Goal: Task Accomplishment & Management: Manage account settings

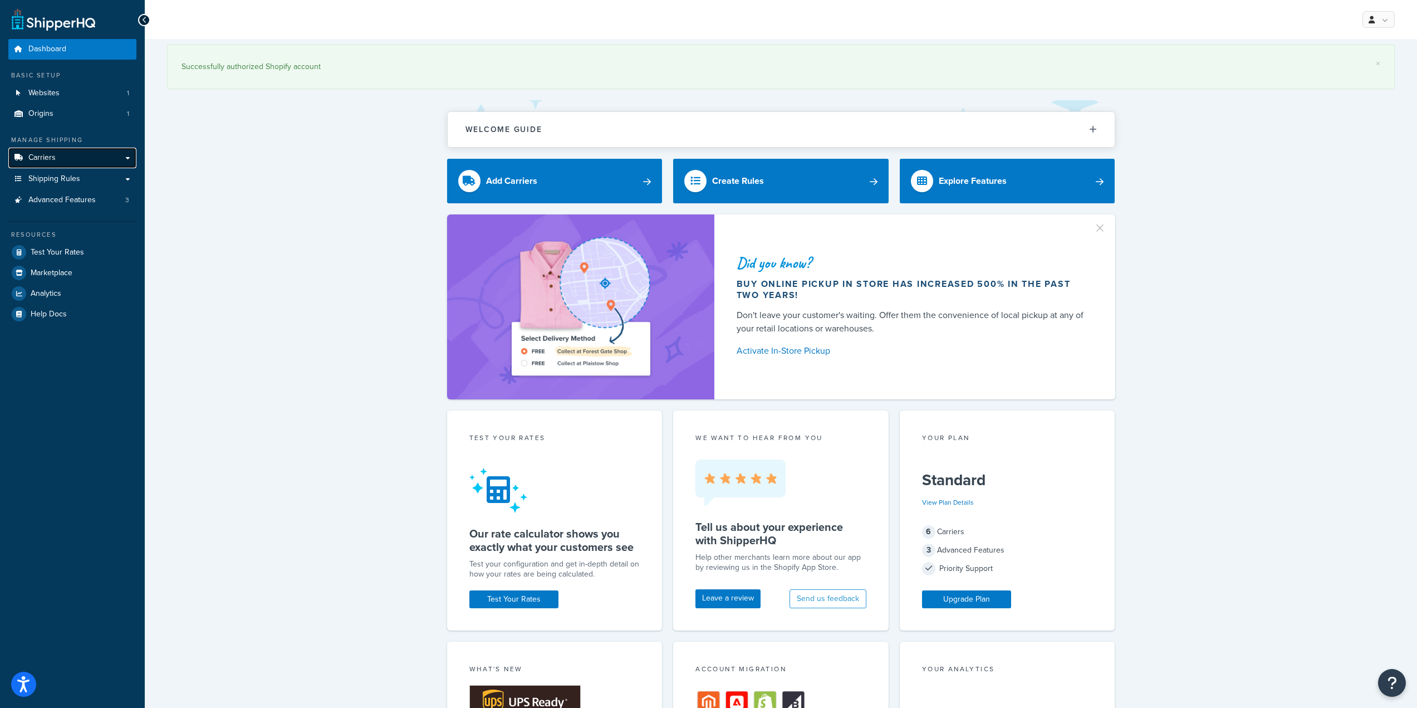
click at [46, 163] on span "Carriers" at bounding box center [41, 157] width 27 height 9
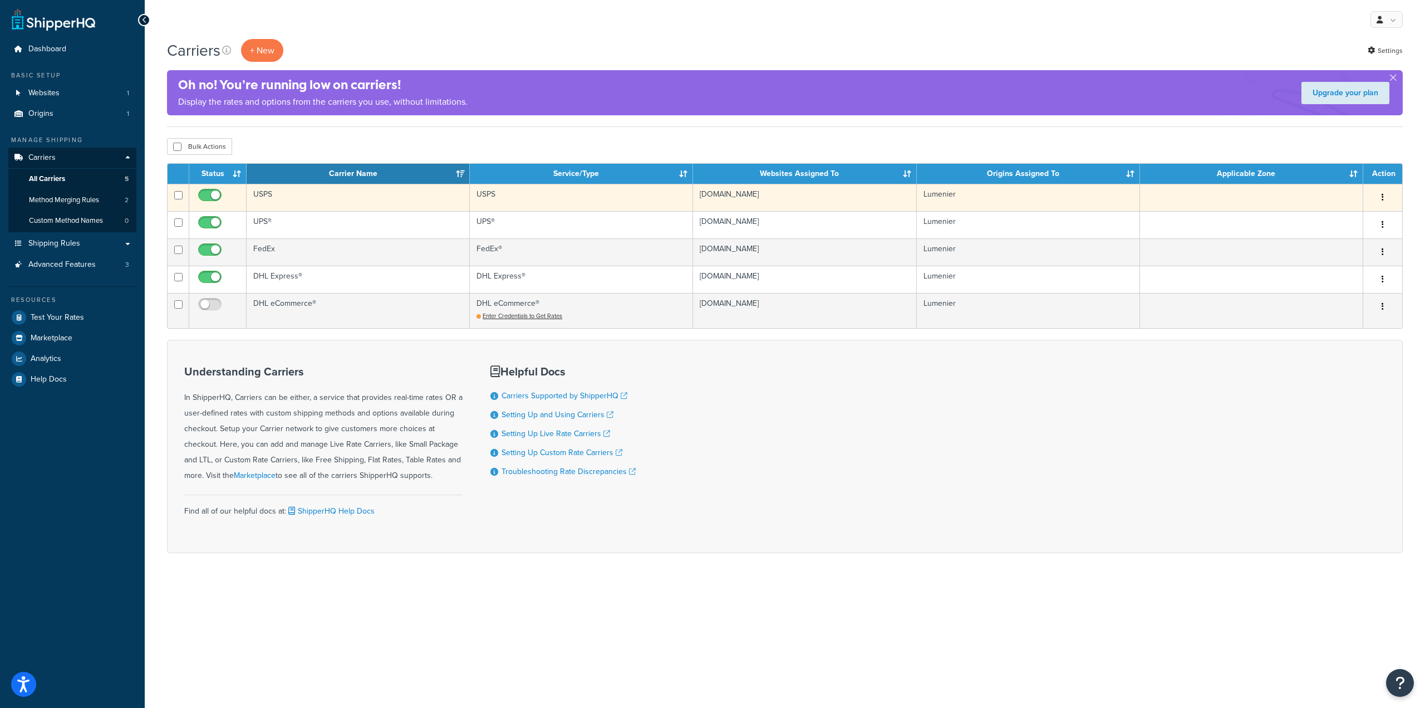
click at [1383, 197] on icon "button" at bounding box center [1383, 197] width 2 height 8
click at [1349, 222] on link "Edit" at bounding box center [1338, 220] width 88 height 23
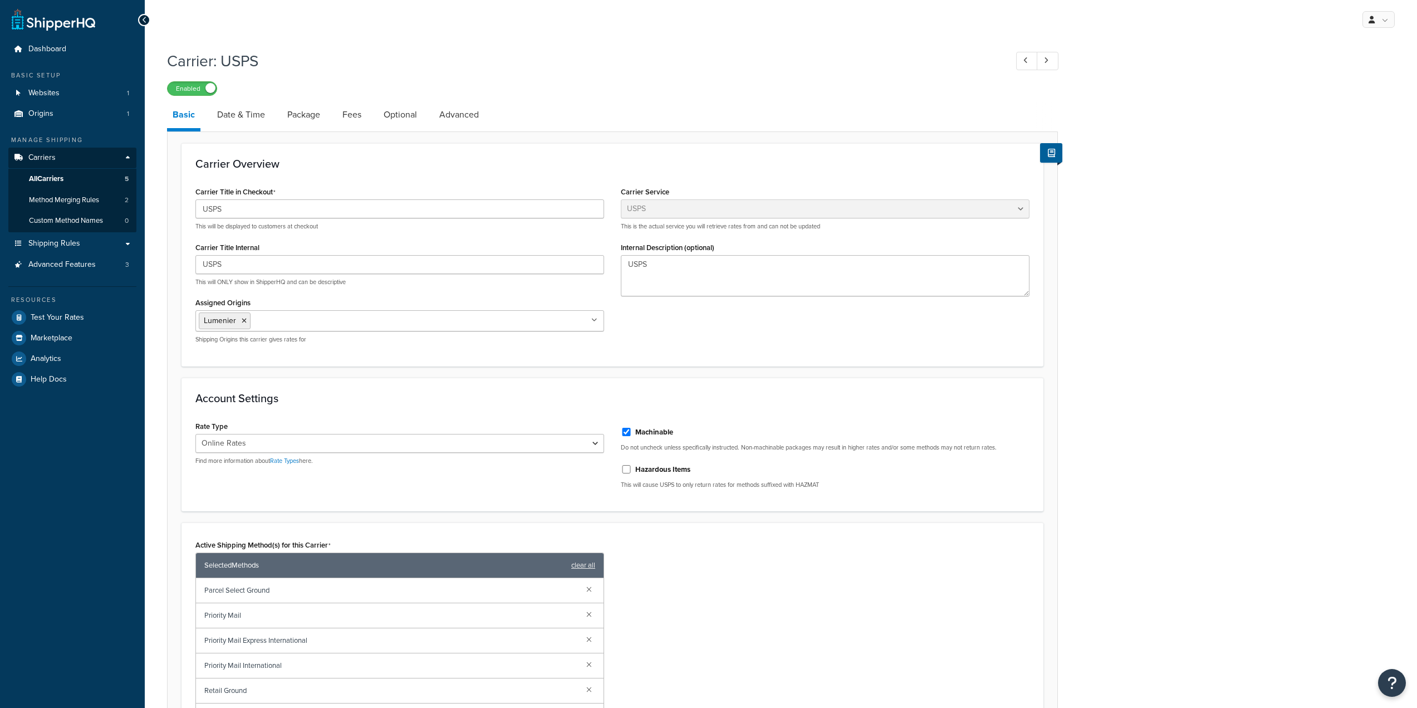
select select "usps"
select select "ONLINE"
click at [43, 180] on span "All Carriers" at bounding box center [46, 178] width 35 height 9
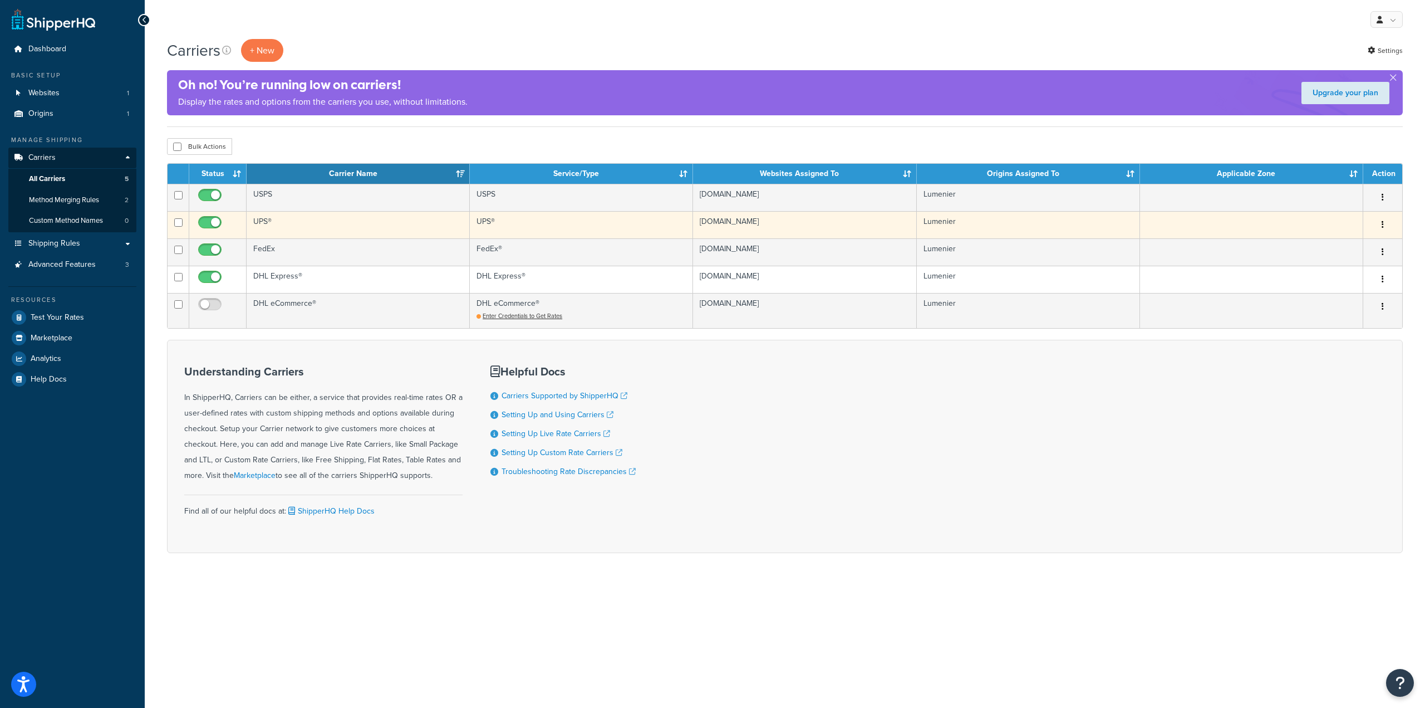
click at [1386, 222] on button "button" at bounding box center [1383, 225] width 16 height 18
click at [1352, 239] on link "Edit" at bounding box center [1338, 247] width 88 height 23
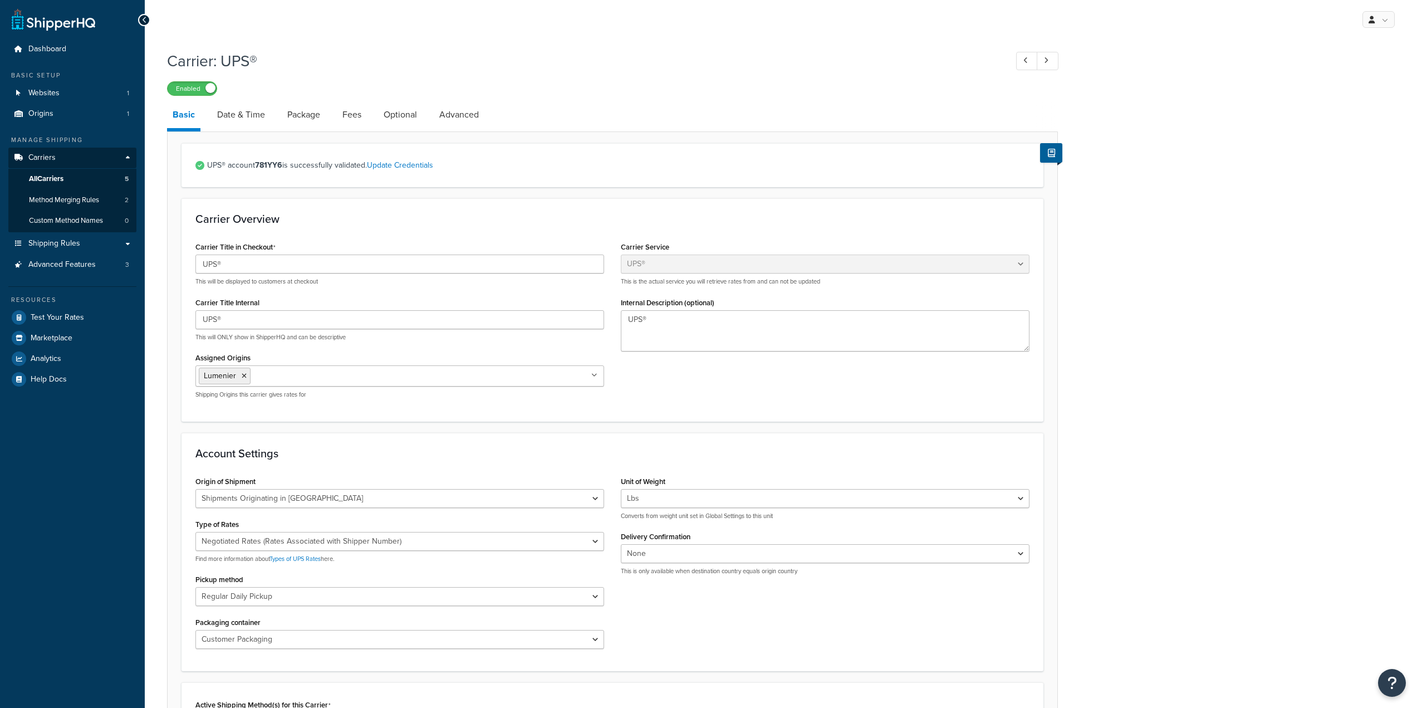
select select "ups"
select select "us"
click at [271, 166] on strong "781YY6" at bounding box center [268, 165] width 27 height 12
copy strong "781YY6"
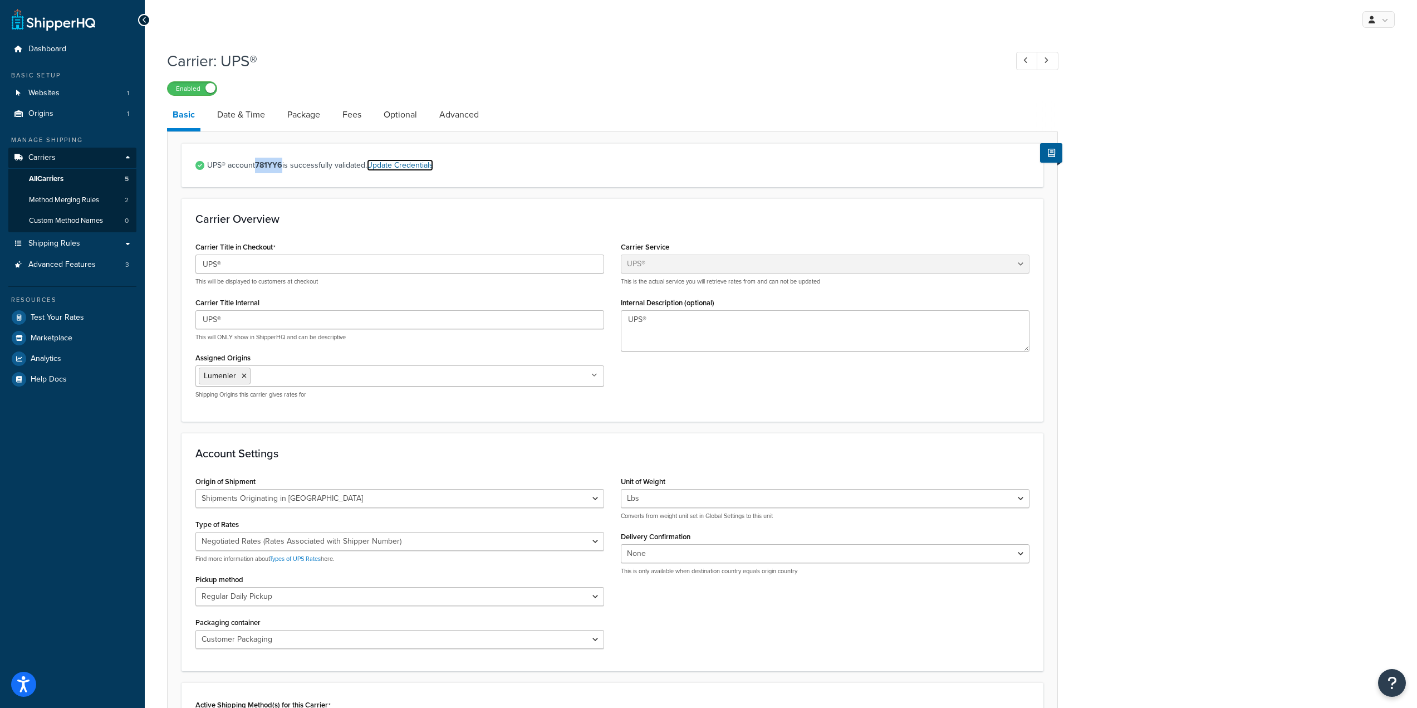
click at [389, 168] on link "Update Credentials" at bounding box center [400, 165] width 66 height 12
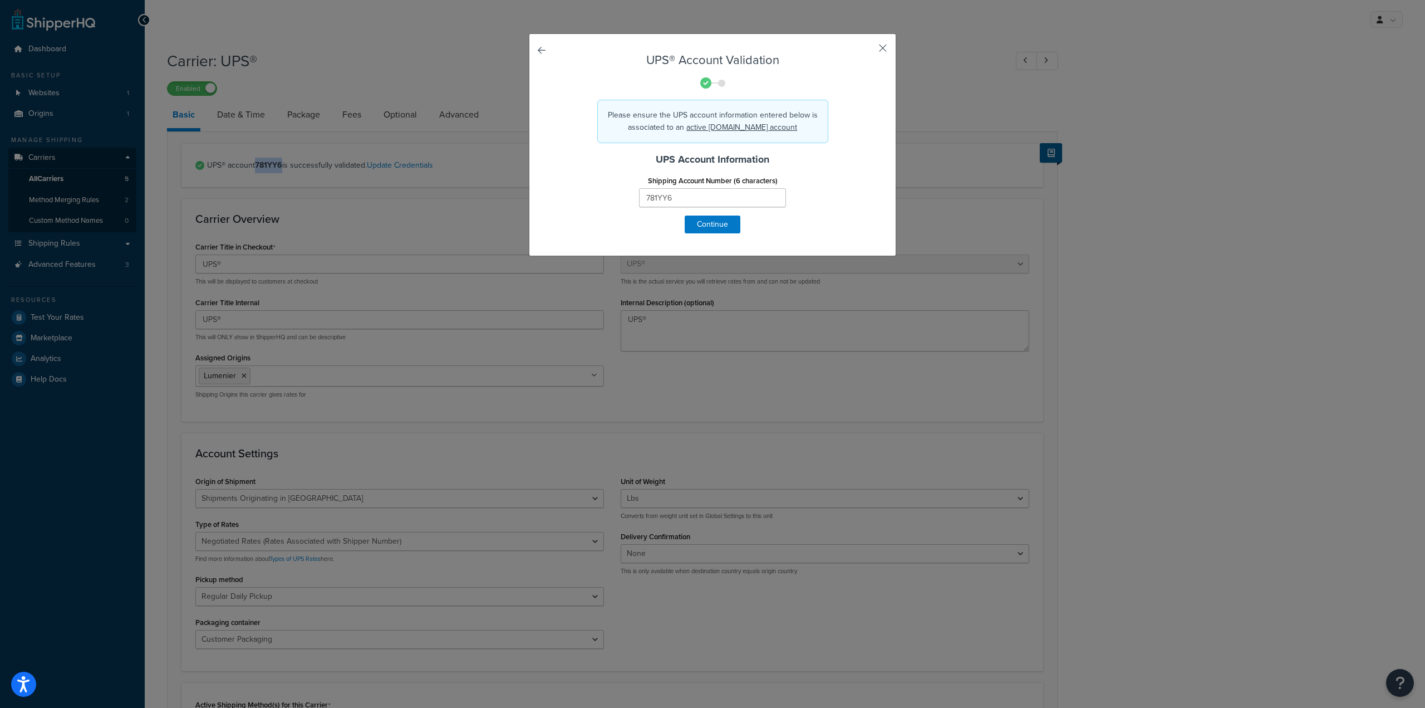
click at [868, 51] on button "button" at bounding box center [866, 52] width 3 height 3
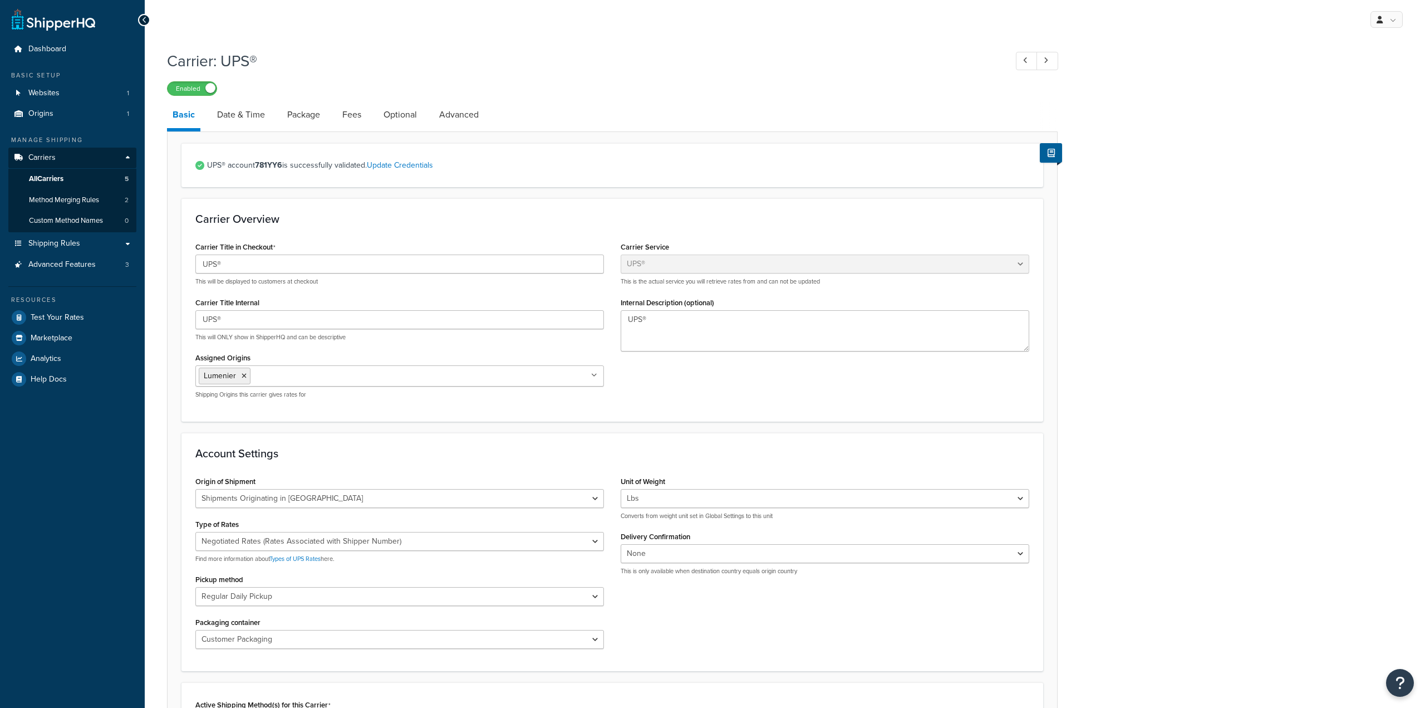
select select "ups"
select select "us"
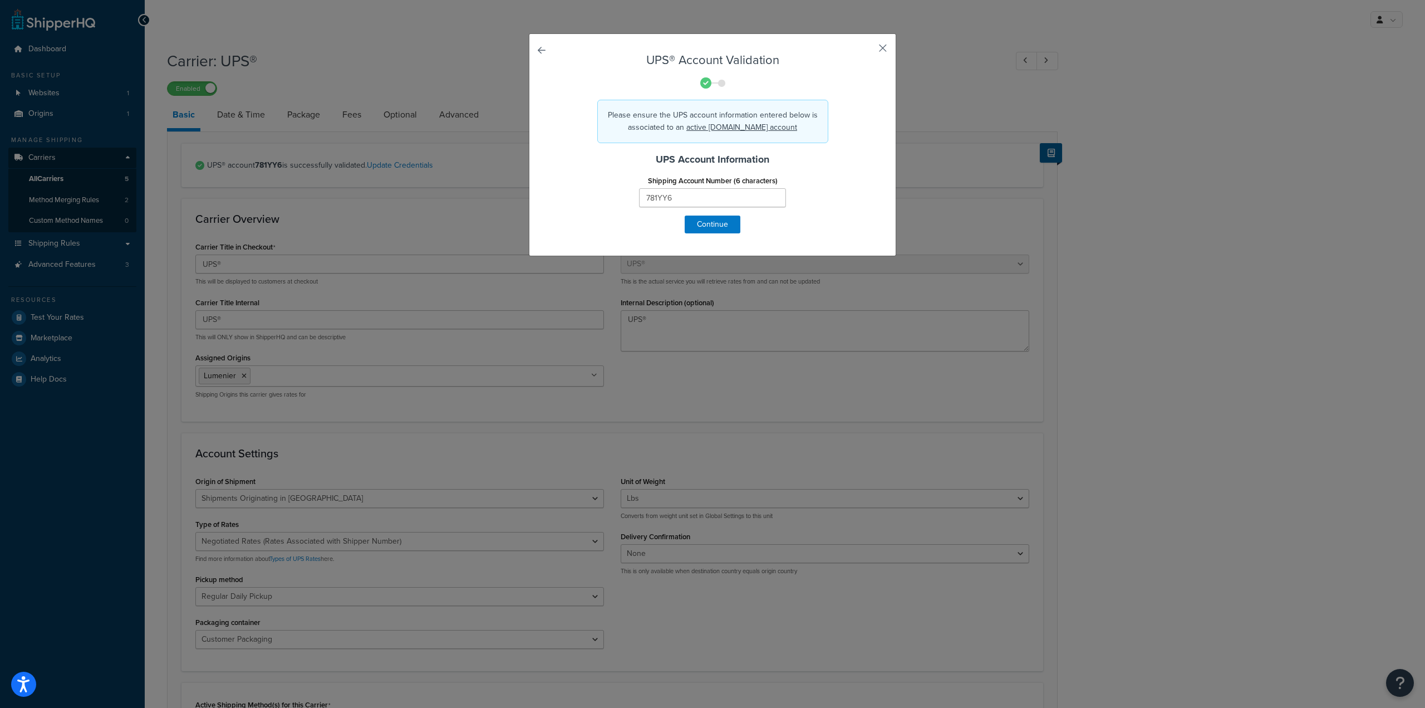
click at [868, 51] on button "button" at bounding box center [866, 52] width 3 height 3
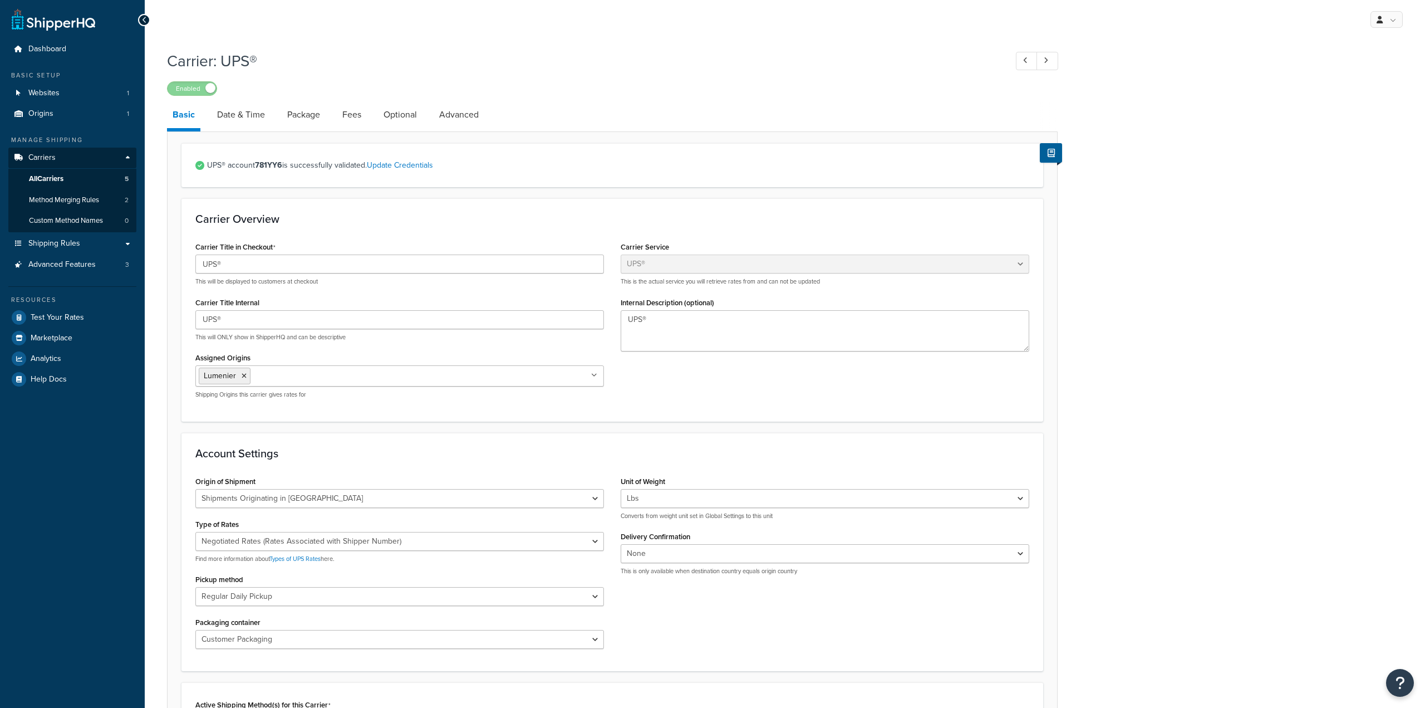
select select "ups"
select select "us"
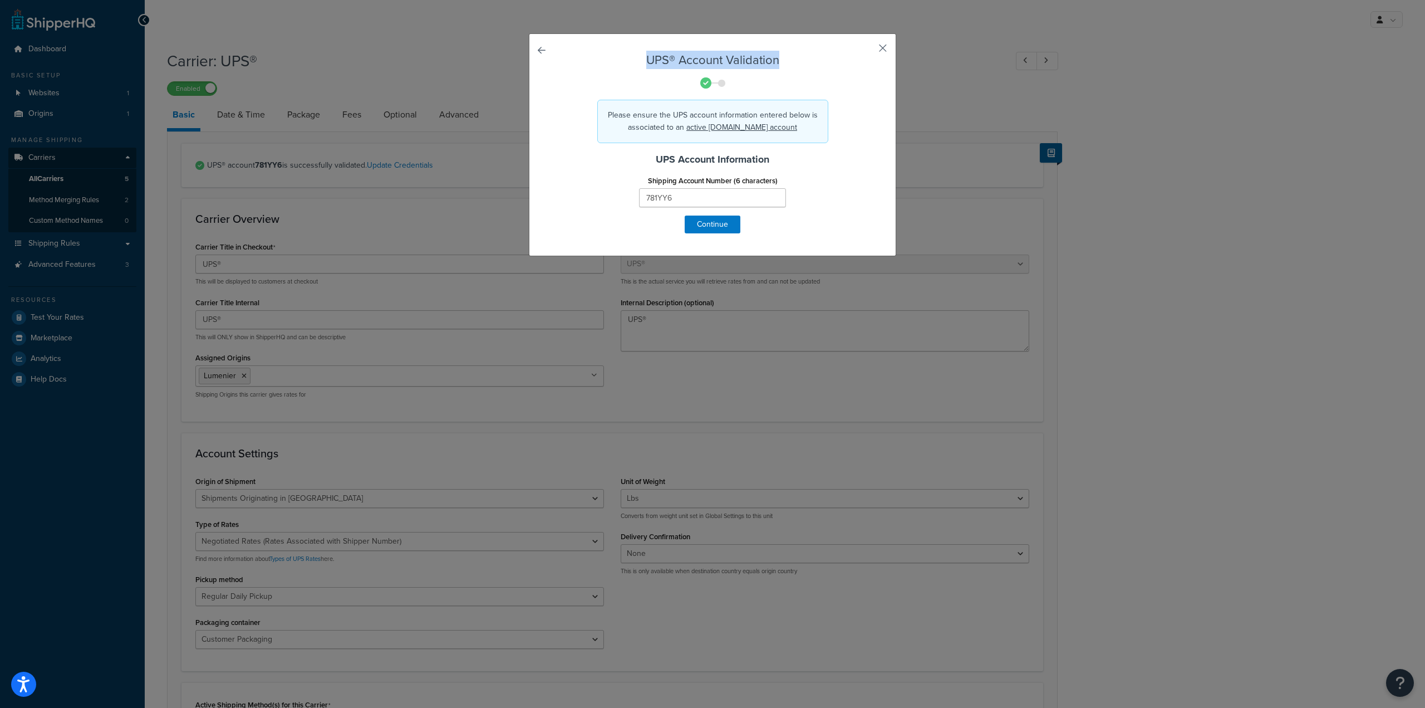
click at [875, 47] on div "UPS® Account Validation Please ensure the UPS account information entered below…" at bounding box center [712, 144] width 367 height 223
click at [868, 51] on button "button" at bounding box center [866, 52] width 3 height 3
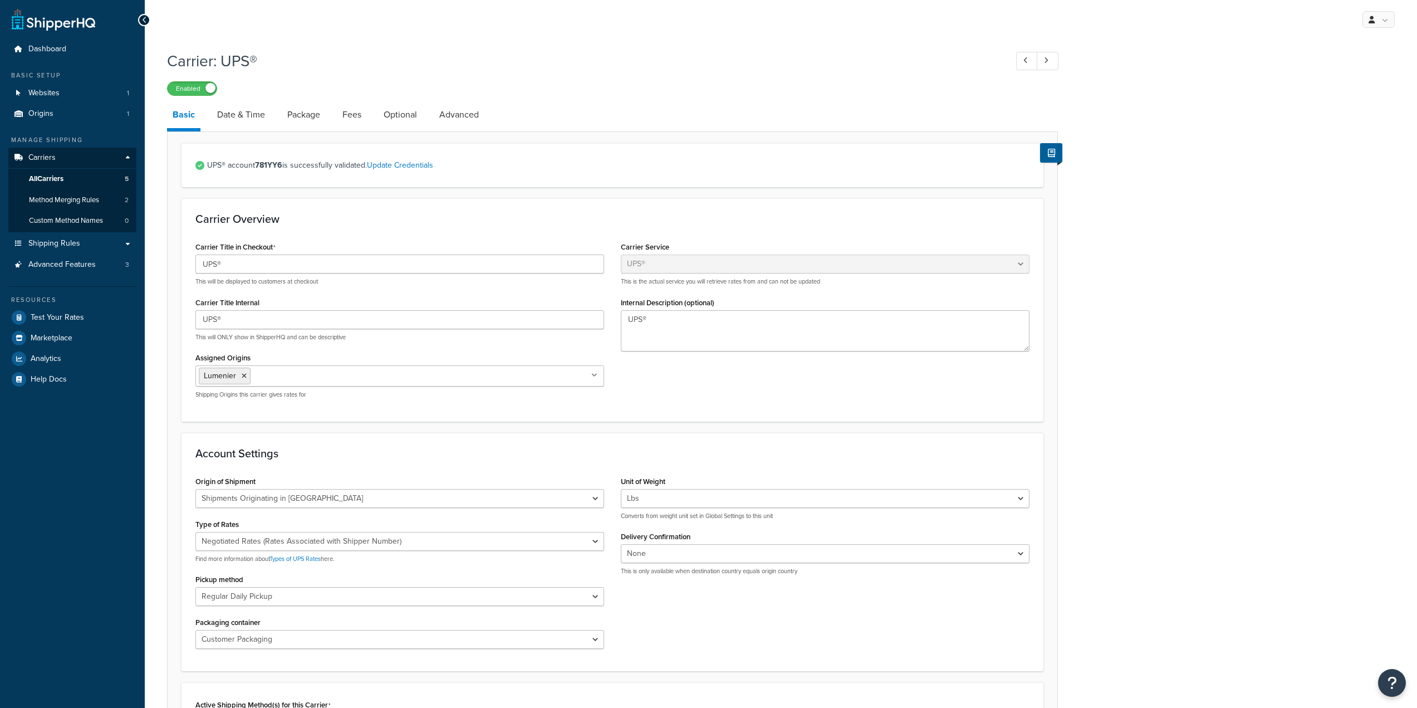
select select "ups"
select select "us"
click at [51, 176] on span "All Carriers" at bounding box center [46, 178] width 35 height 9
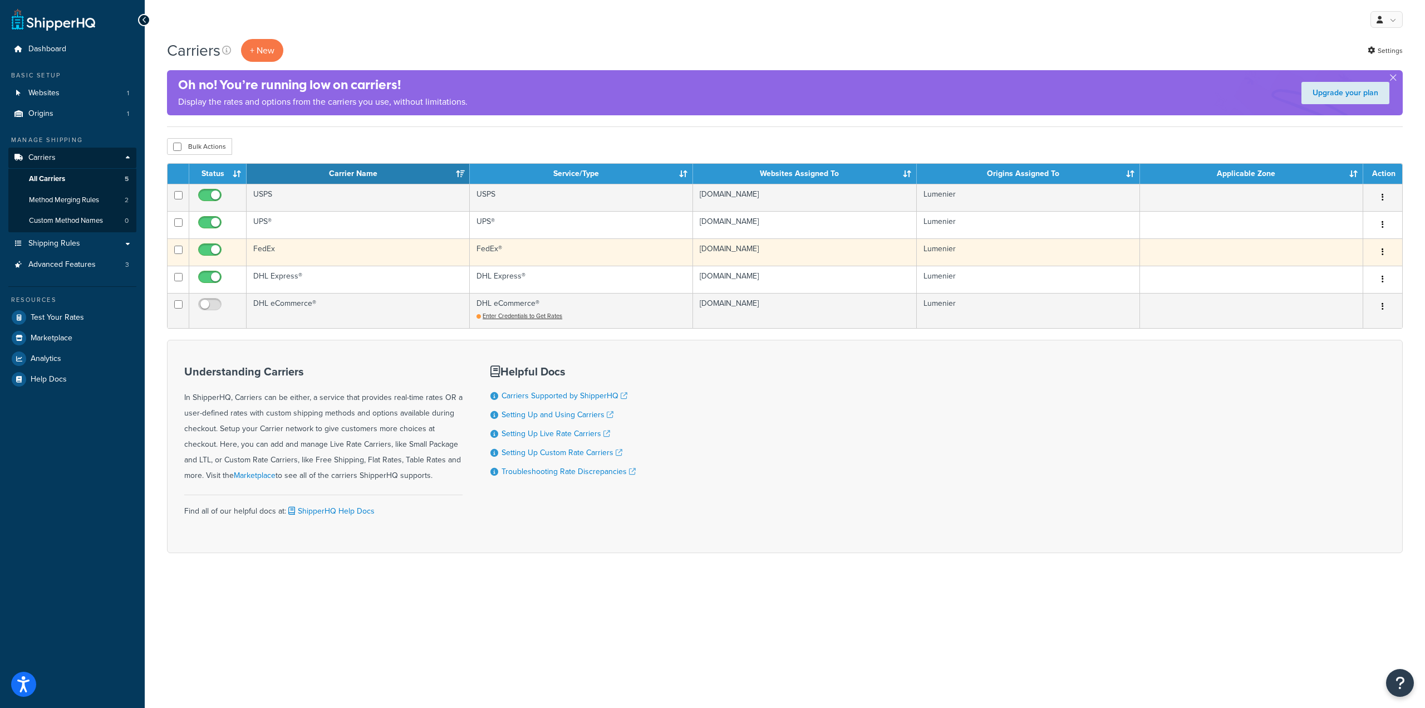
click at [1383, 251] on button "button" at bounding box center [1383, 252] width 16 height 18
click at [1348, 273] on link "Edit" at bounding box center [1338, 274] width 88 height 23
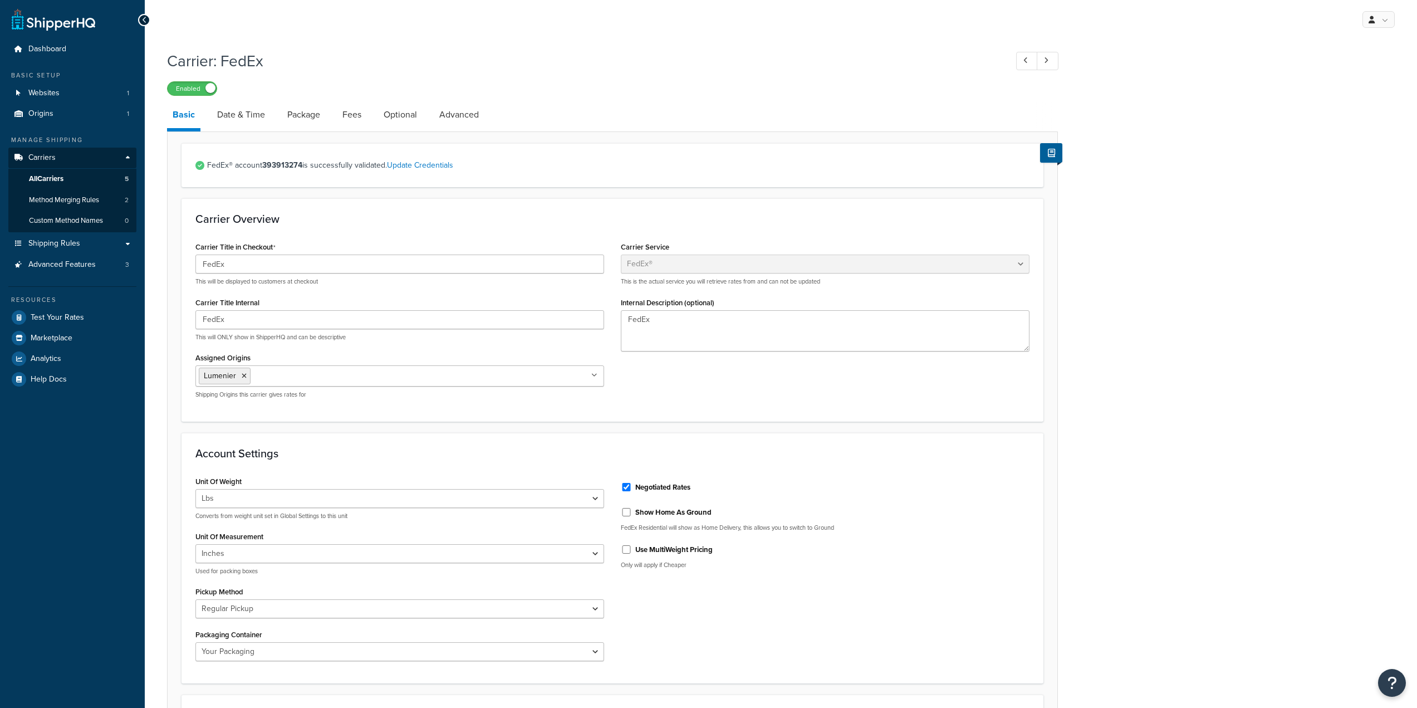
select select "fedEx"
select select "REGULAR_PICKUP"
select select "YOUR_PACKAGING"
